Goal: Task Accomplishment & Management: Complete application form

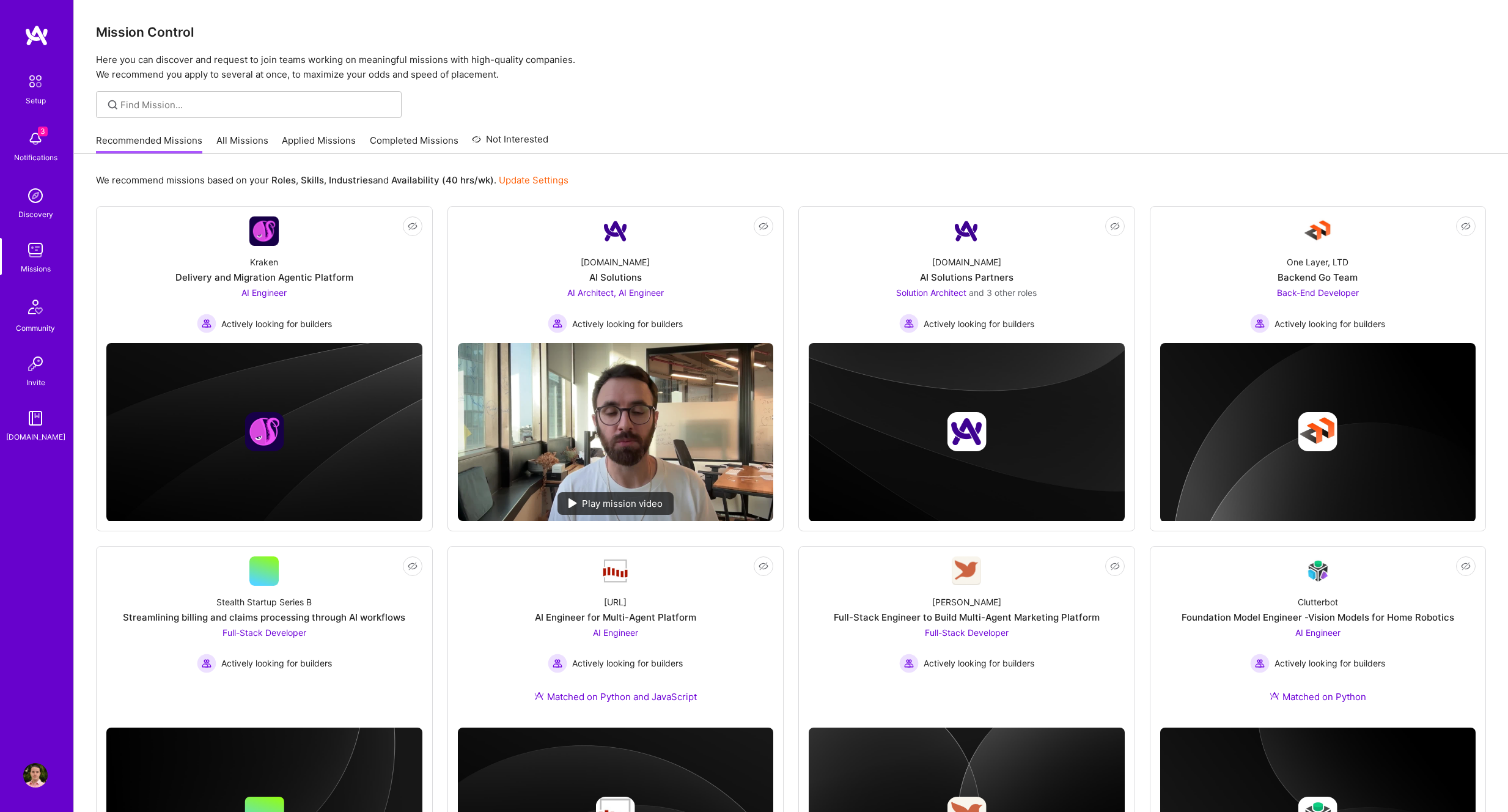
click at [315, 141] on link "Applied Missions" at bounding box center [319, 144] width 74 height 20
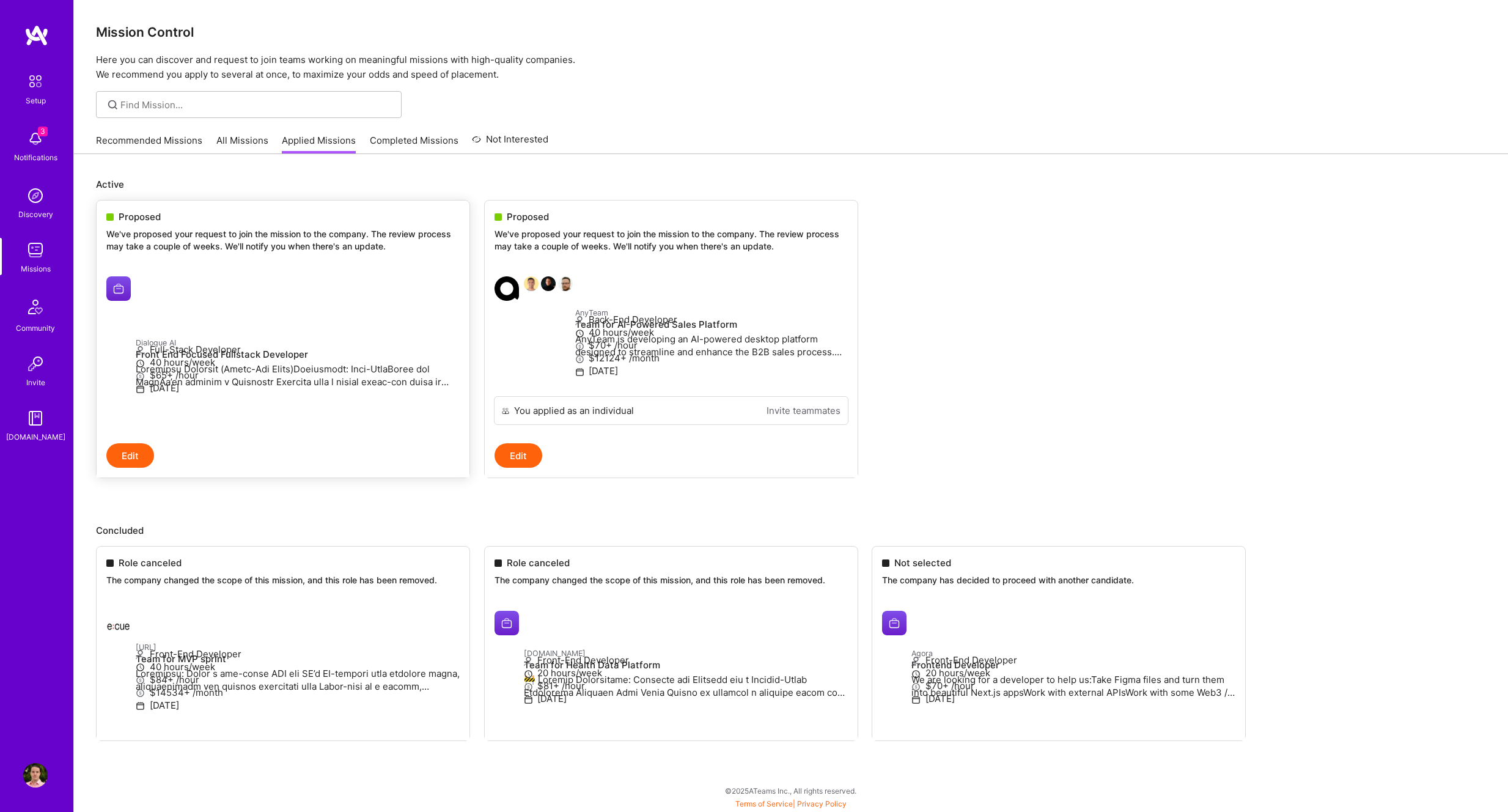
click at [240, 244] on p "We've proposed your request to join the mission to the company. The review proc…" at bounding box center [282, 240] width 353 height 24
click at [118, 291] on img at bounding box center [118, 288] width 24 height 24
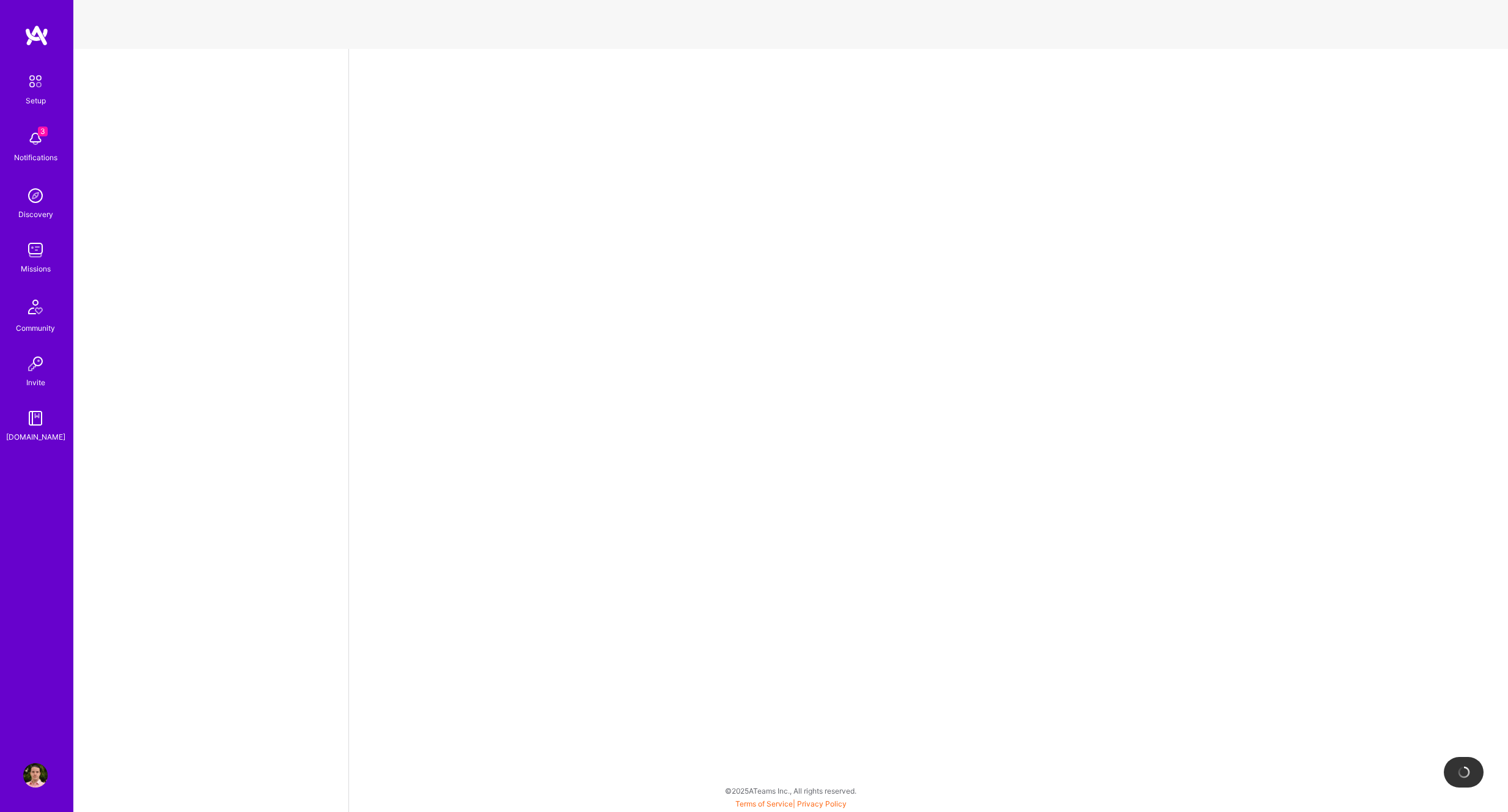
select select "NI"
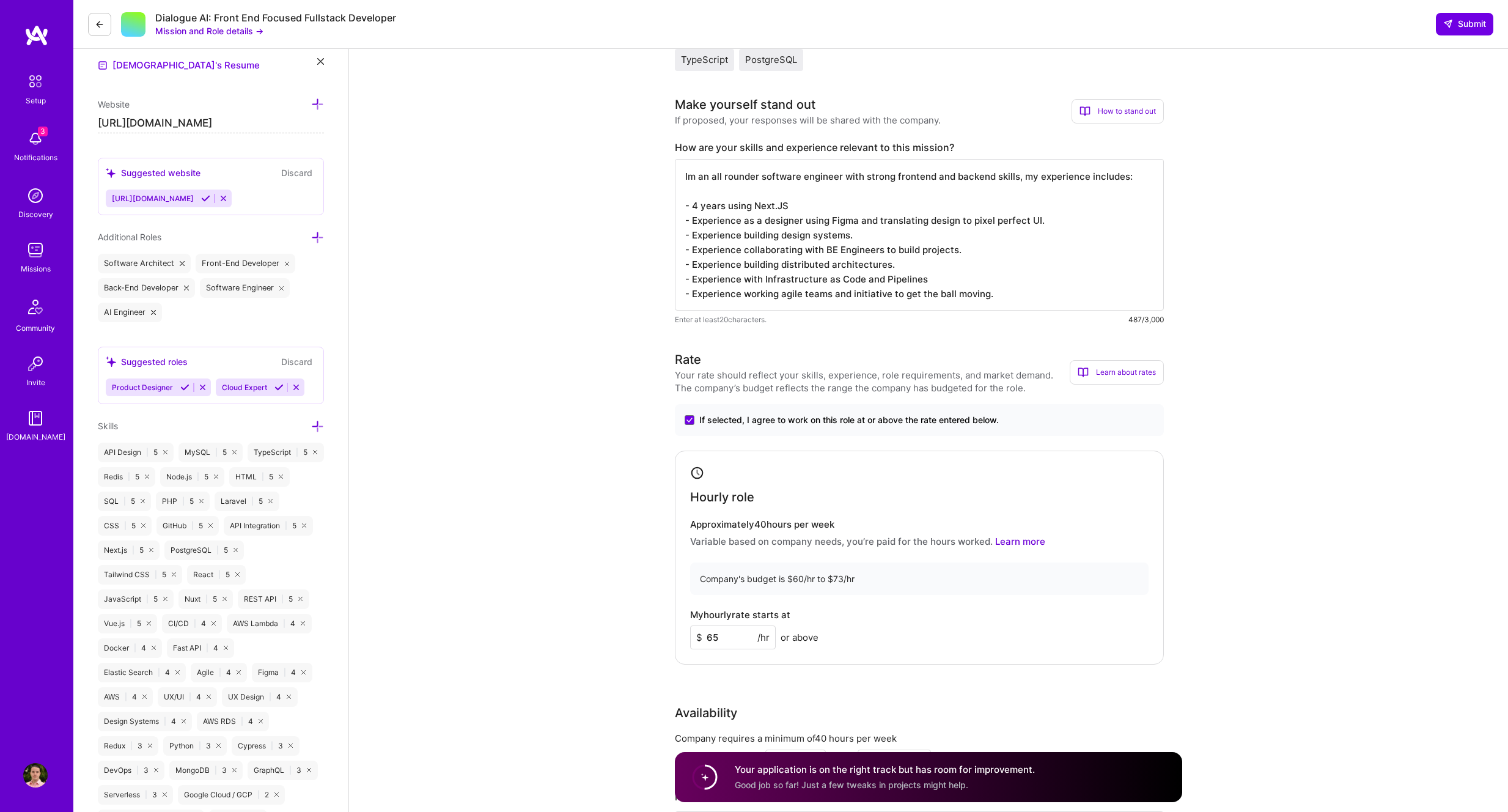
scroll to position [346, 0]
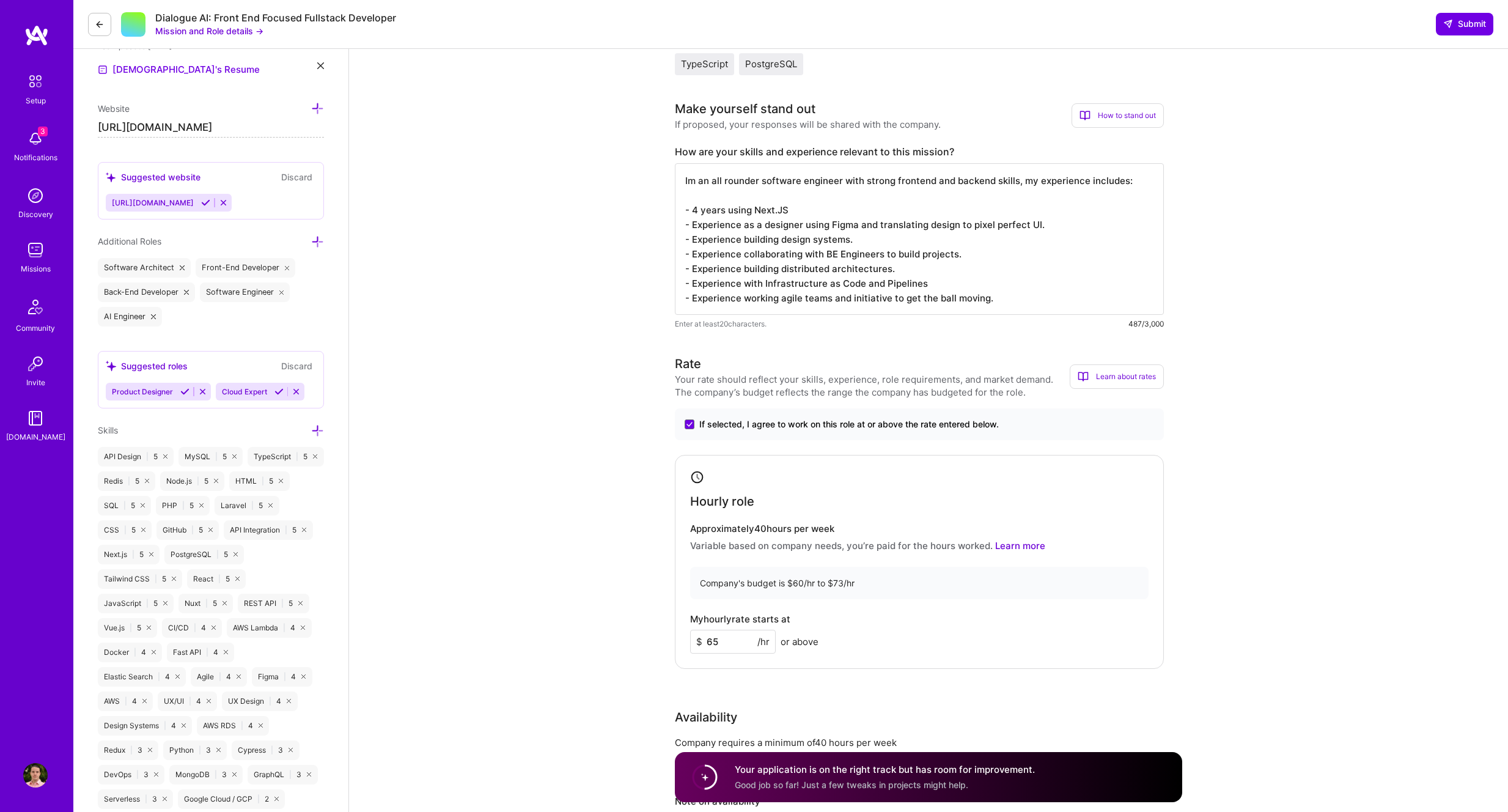
click at [24, 129] on img at bounding box center [35, 138] width 24 height 24
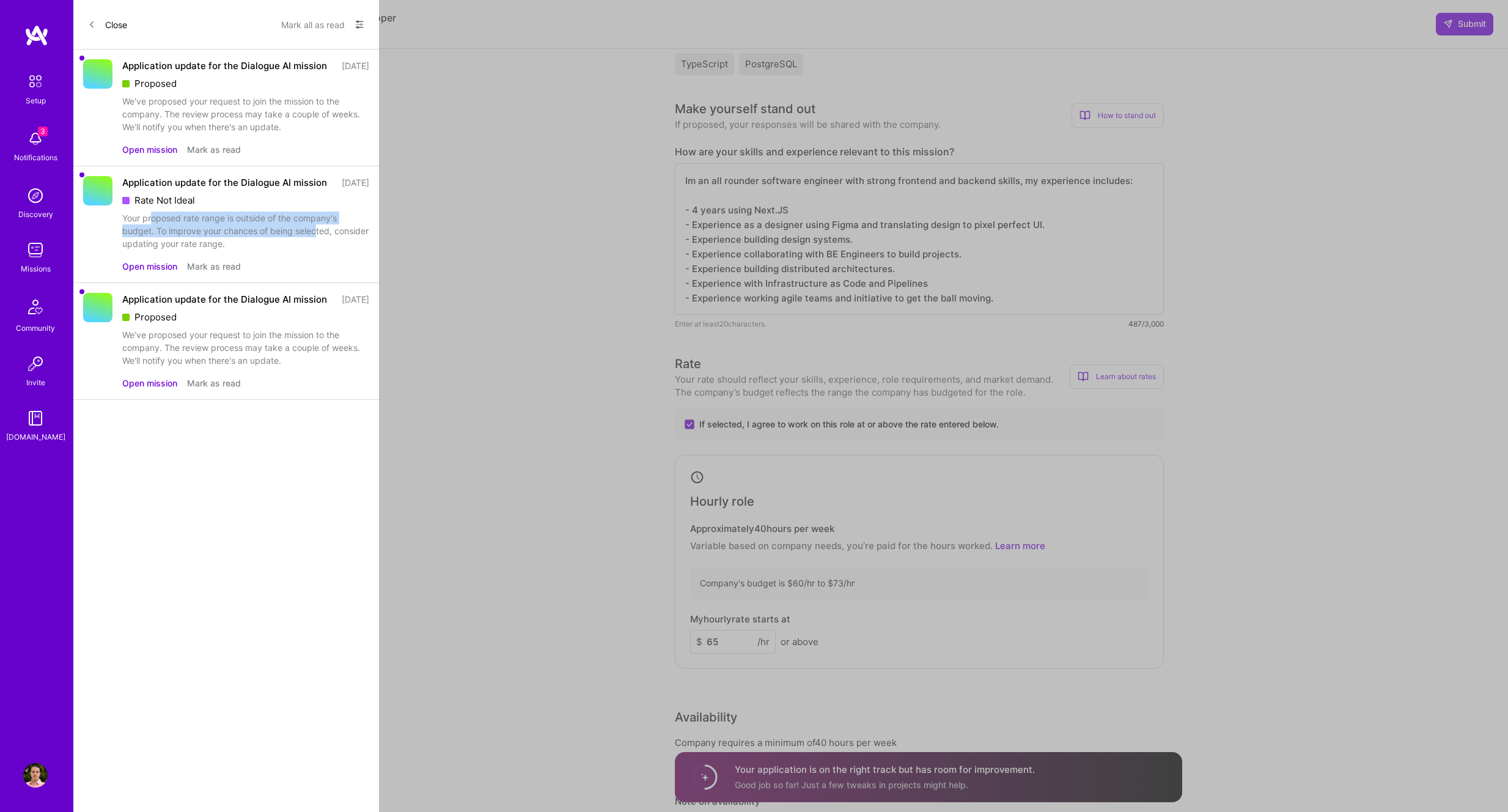
drag, startPoint x: 228, startPoint y: 243, endPoint x: 315, endPoint y: 258, distance: 88.3
click at [315, 250] on div "Your proposed rate range is outside of the company's budget. To improve your ch…" at bounding box center [245, 230] width 247 height 39
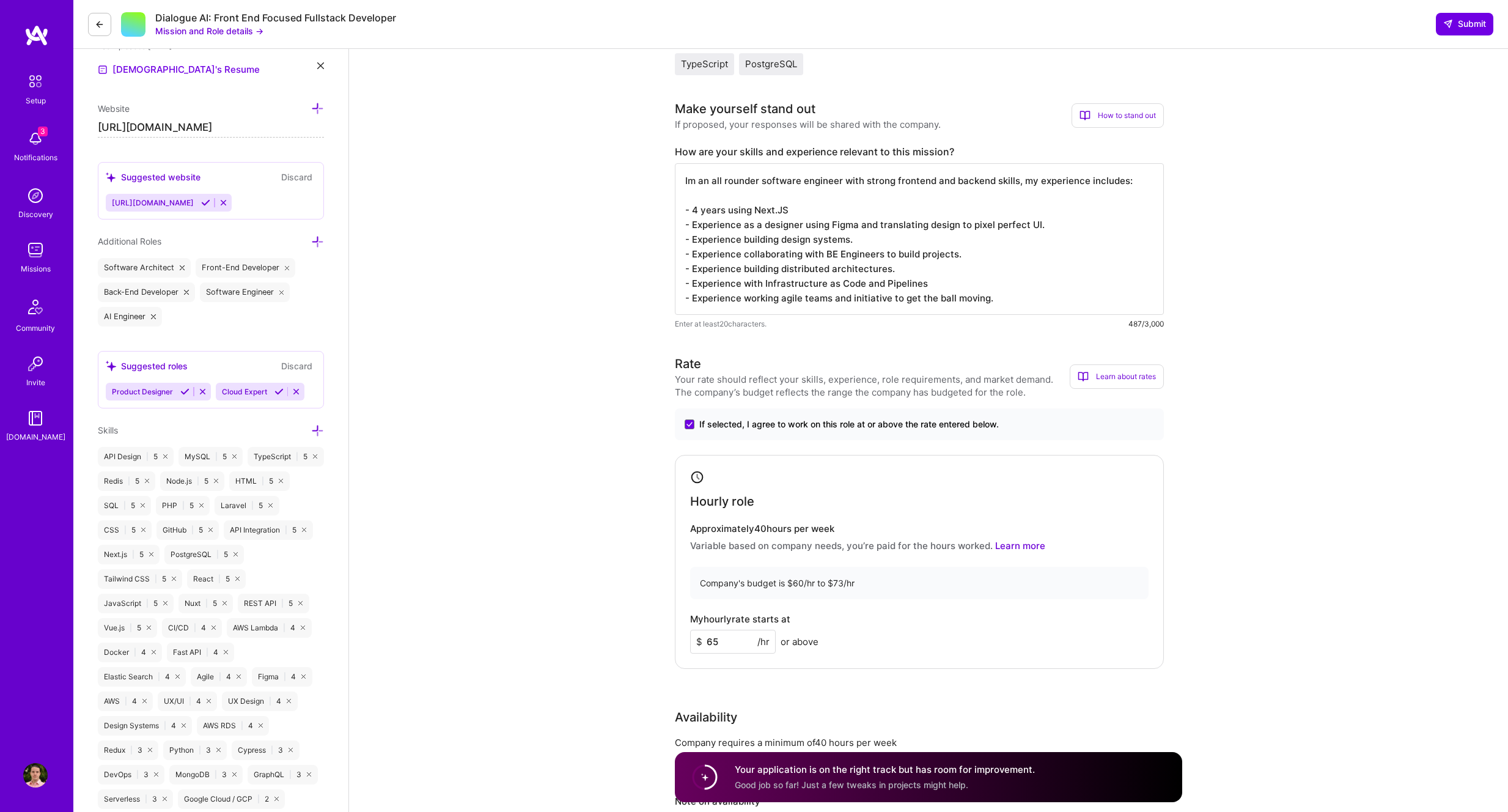
click at [40, 145] on div "Setup 3 Notifications Discovery Missions Community Invite [DOMAIN_NAME]" at bounding box center [37, 255] width 74 height 375
click at [35, 43] on img at bounding box center [36, 35] width 24 height 22
